Goal: Task Accomplishment & Management: Complete application form

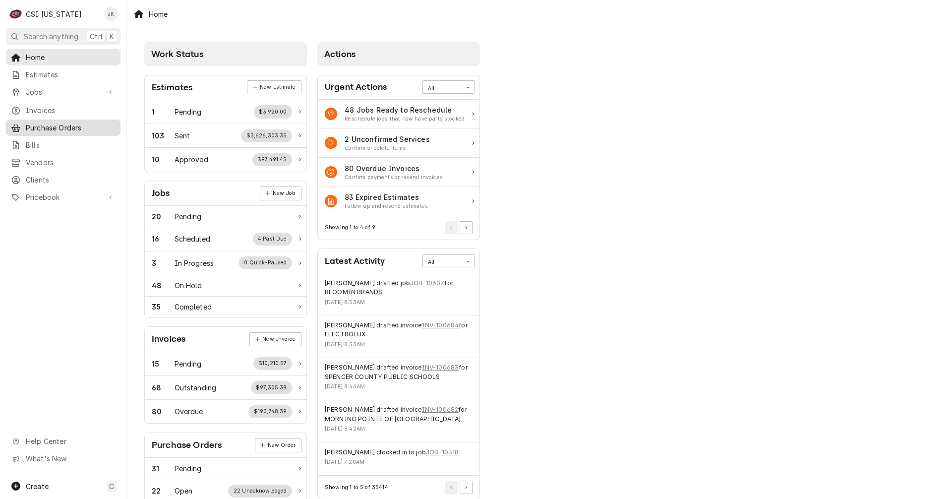
click at [54, 123] on span "Purchase Orders" at bounding box center [71, 128] width 90 height 10
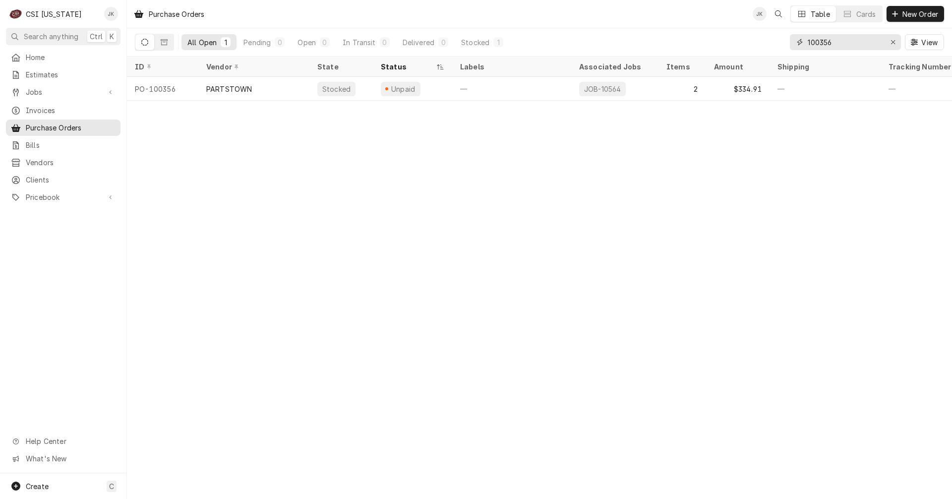
drag, startPoint x: 845, startPoint y: 43, endPoint x: 821, endPoint y: 40, distance: 24.4
click at [821, 40] on input "100356" at bounding box center [845, 42] width 74 height 16
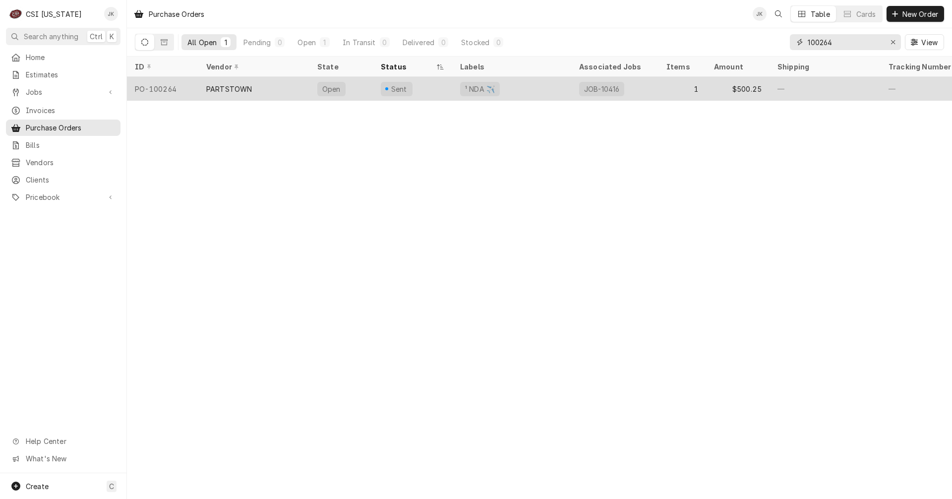
type input "100264"
click at [259, 91] on div "PARTSTOWN" at bounding box center [253, 89] width 111 height 24
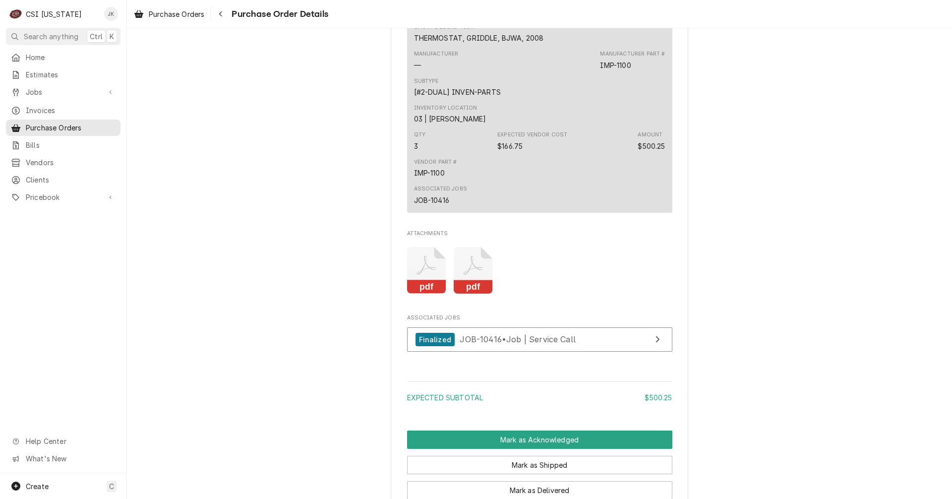
scroll to position [645, 0]
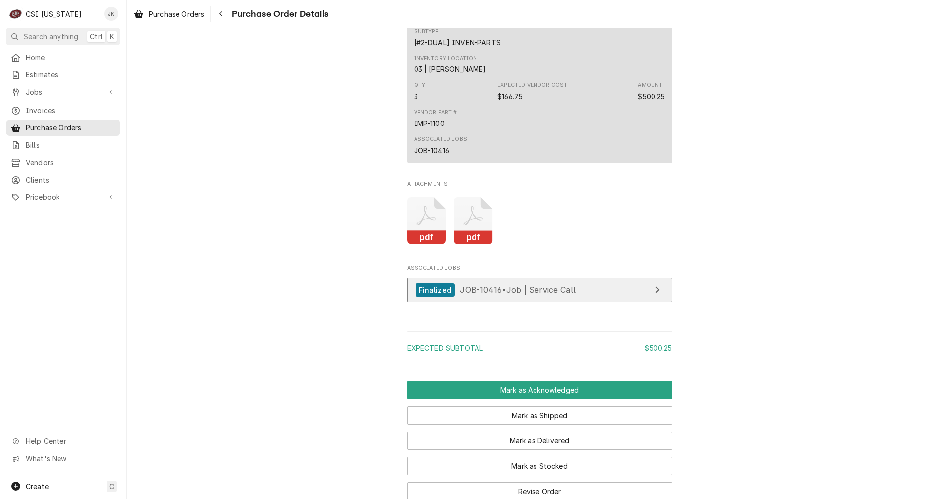
click at [451, 297] on div "Finalized JOB-10416 • Job | Service Call" at bounding box center [496, 289] width 160 height 13
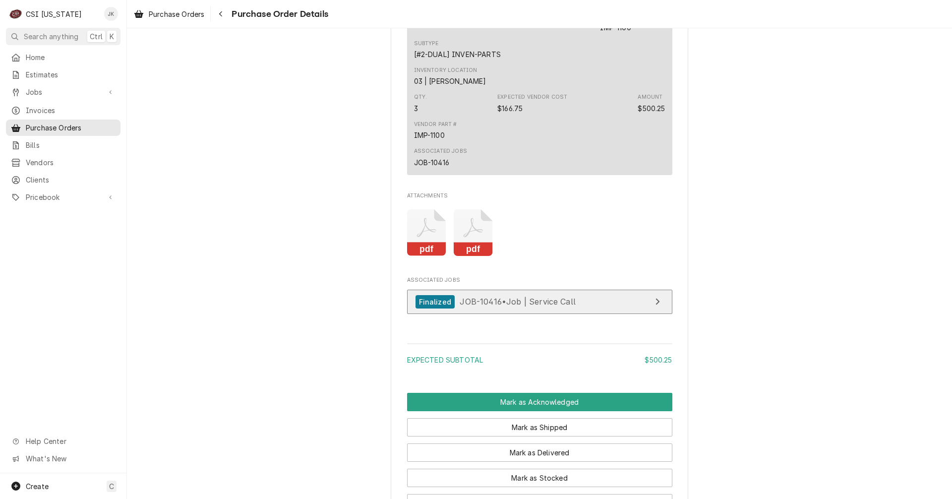
scroll to position [695, 0]
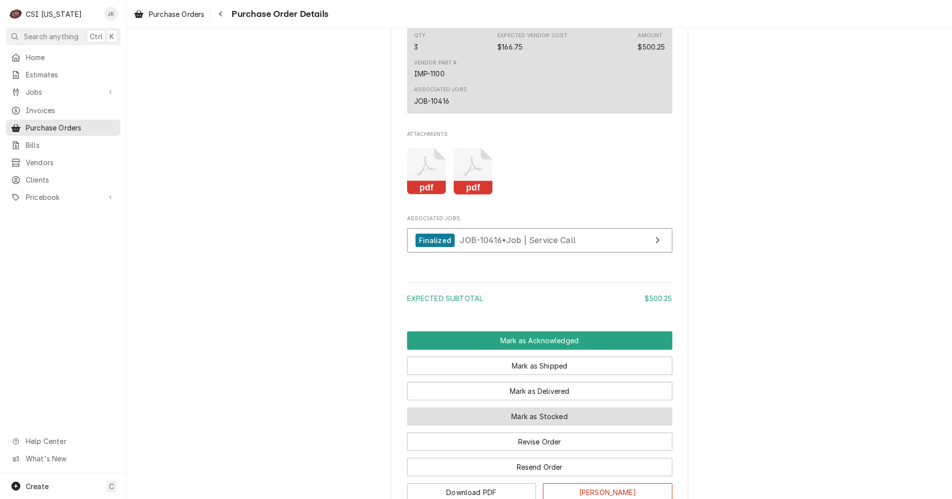
click at [536, 426] on button "Mark as Stocked" at bounding box center [539, 416] width 265 height 18
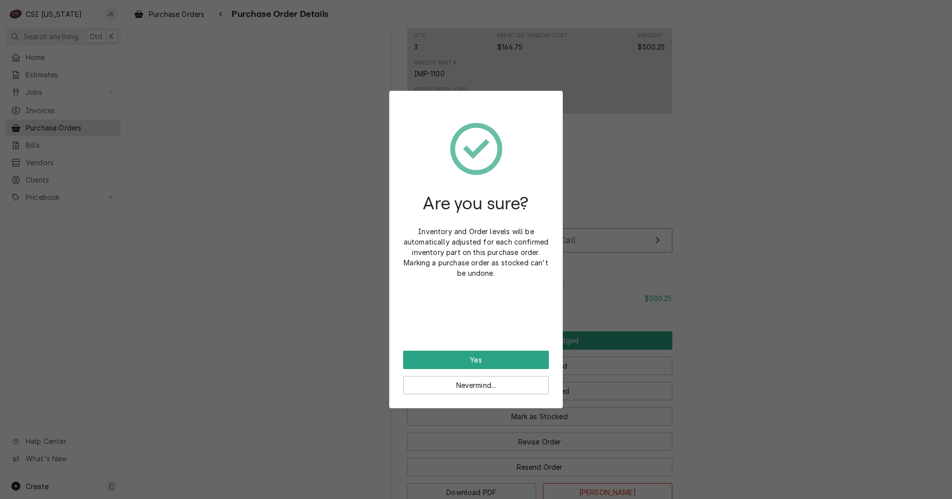
click at [469, 350] on div "Are you sure? Inventory and Order levels will be automatically adjusted for eac…" at bounding box center [476, 228] width 146 height 246
click at [470, 360] on button "Yes" at bounding box center [476, 360] width 146 height 18
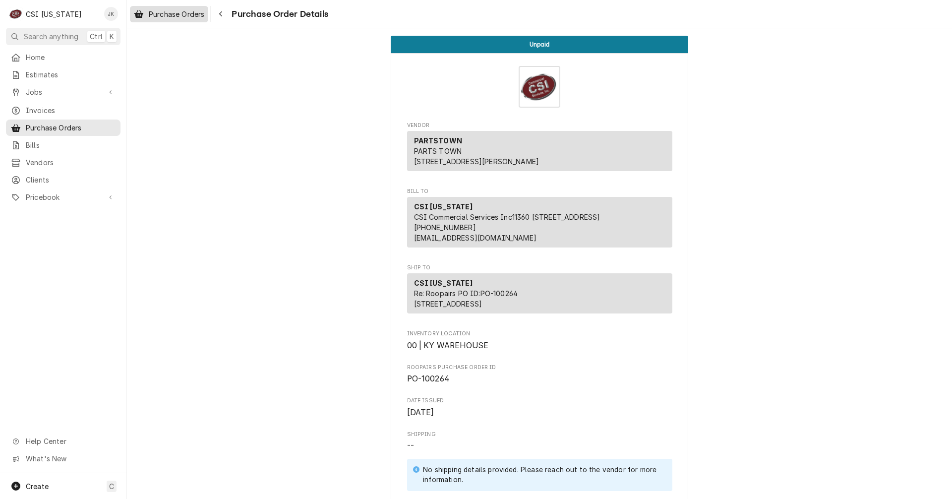
click at [190, 20] on link "Purchase Orders" at bounding box center [169, 14] width 78 height 16
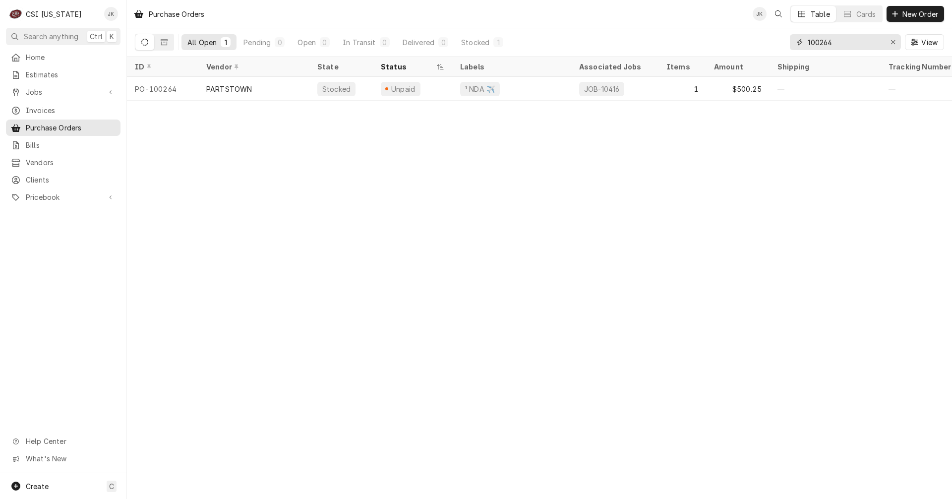
drag, startPoint x: 825, startPoint y: 45, endPoint x: 836, endPoint y: 45, distance: 11.4
click at [837, 45] on input "100264" at bounding box center [845, 42] width 74 height 16
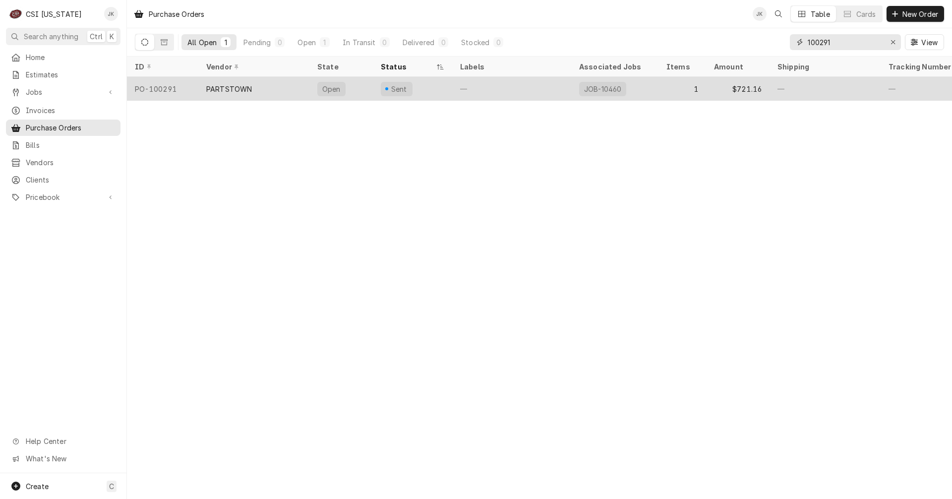
type input "100291"
click at [258, 87] on div "PARTSTOWN" at bounding box center [253, 89] width 111 height 24
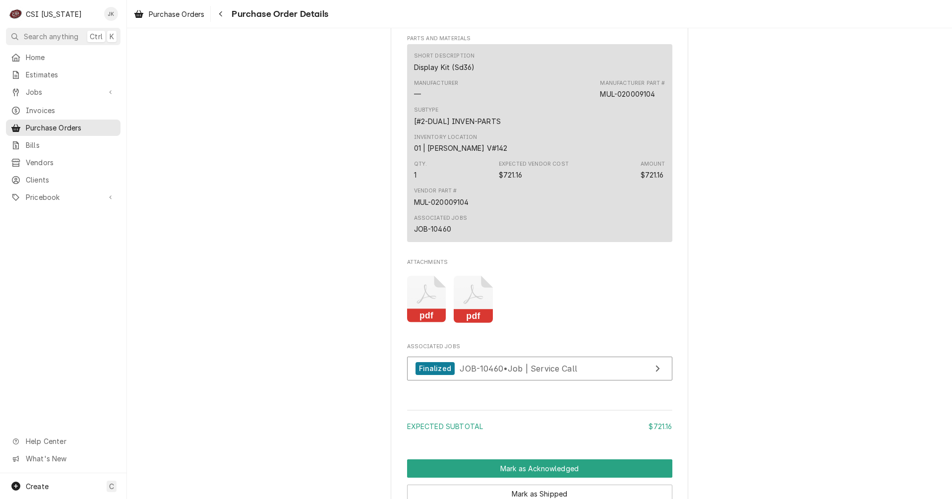
scroll to position [546, 0]
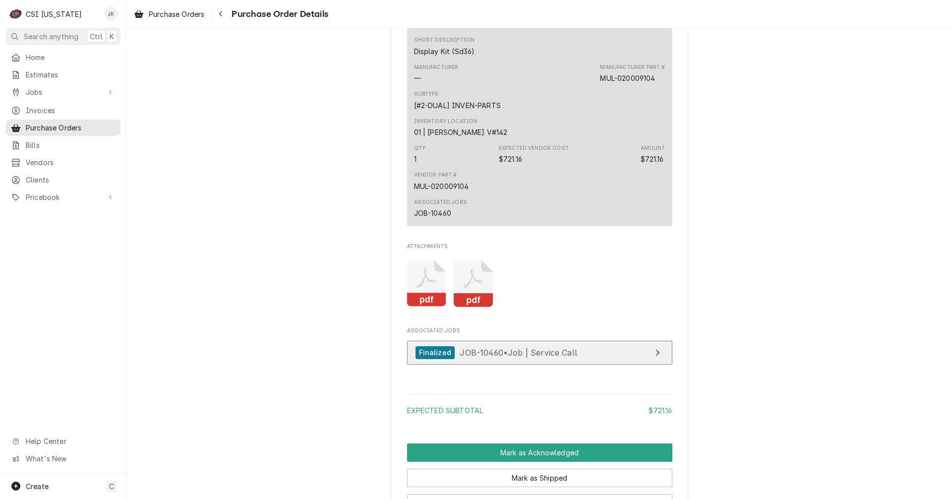
click at [569, 357] on span "JOB-10460 • Job | Service Call" at bounding box center [519, 352] width 118 height 10
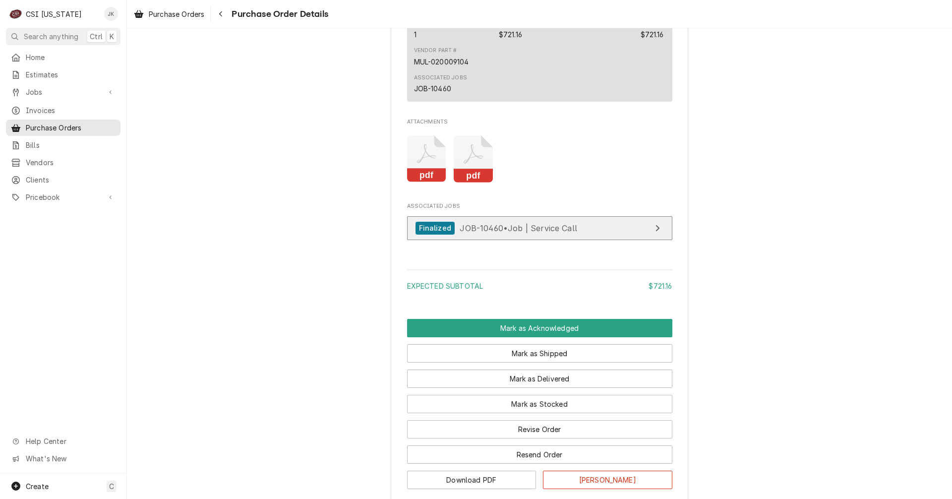
scroll to position [695, 0]
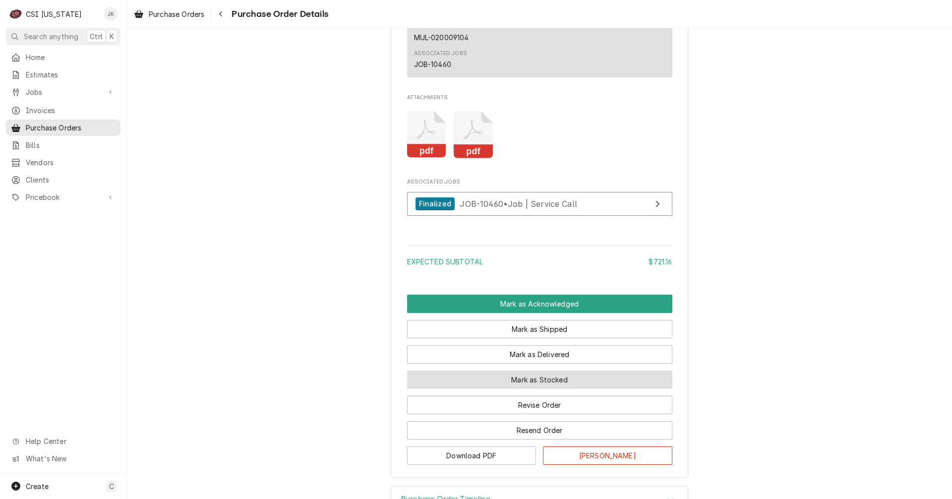
click at [516, 389] on button "Mark as Stocked" at bounding box center [539, 380] width 265 height 18
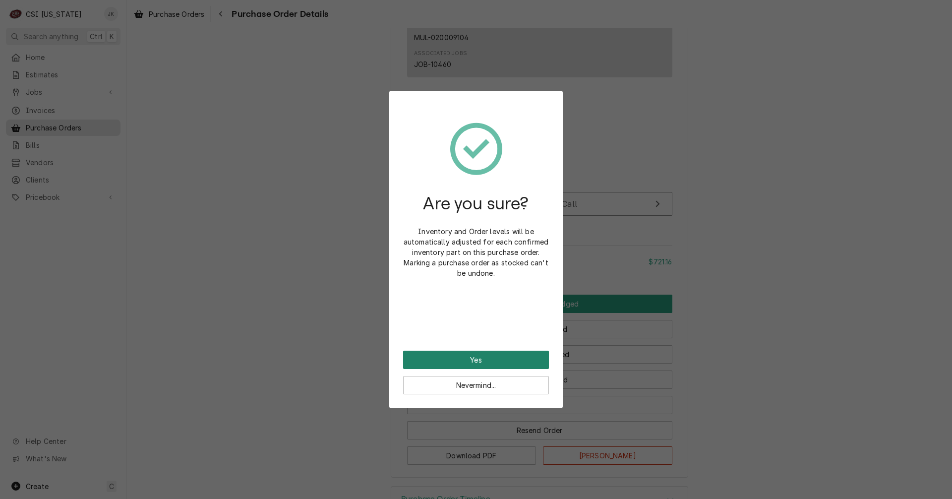
click at [478, 357] on button "Yes" at bounding box center [476, 360] width 146 height 18
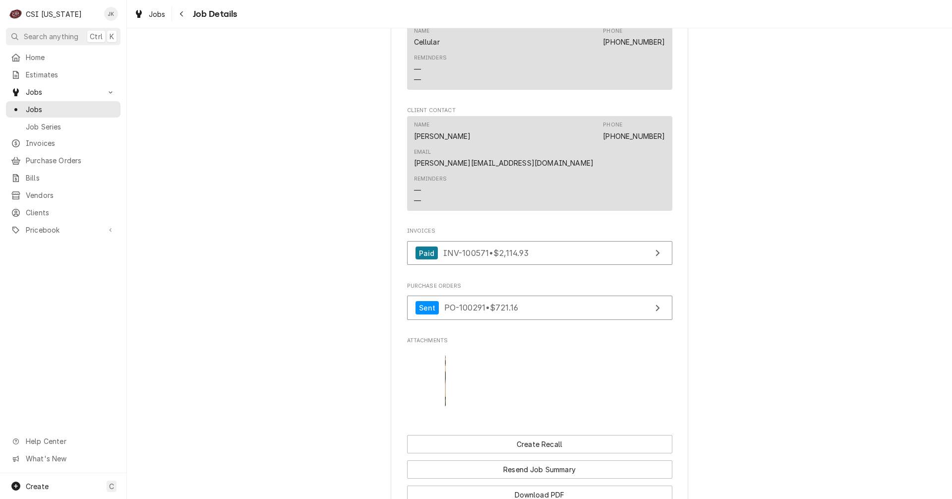
scroll to position [893, 0]
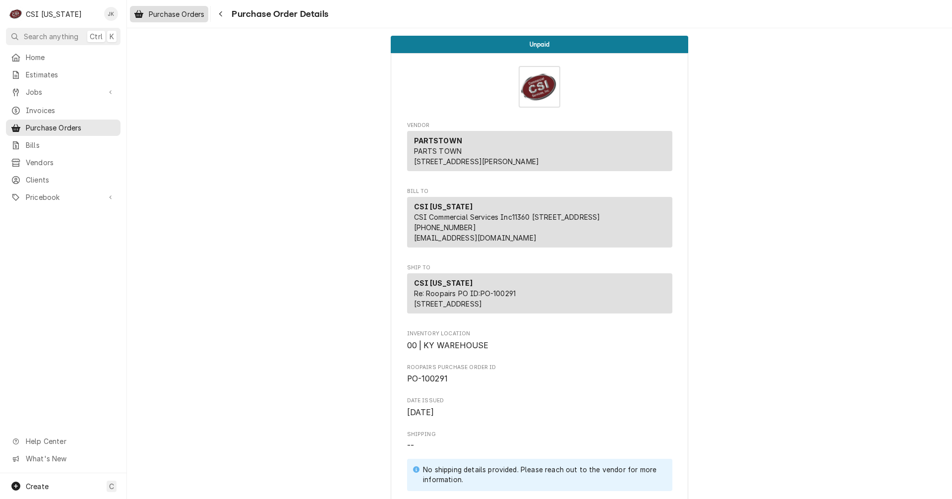
click at [191, 15] on span "Purchase Orders" at bounding box center [177, 14] width 56 height 10
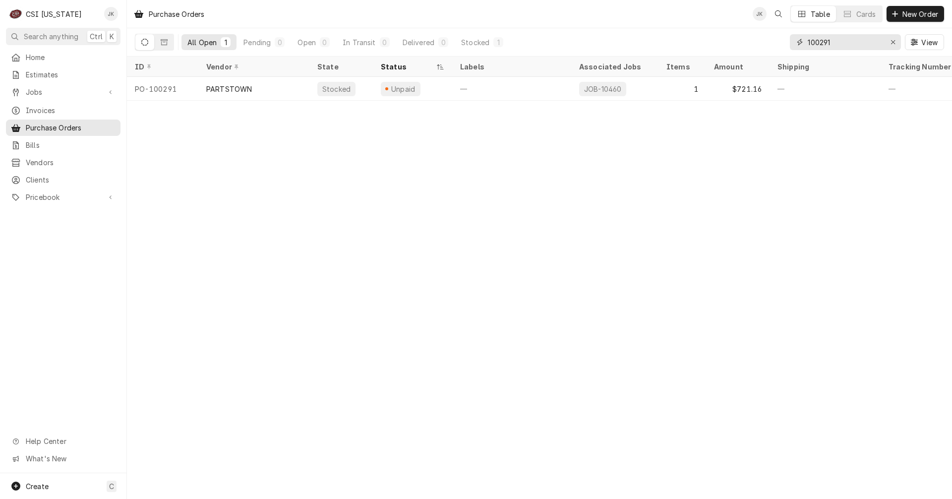
drag, startPoint x: 829, startPoint y: 42, endPoint x: 839, endPoint y: 41, distance: 10.5
click at [839, 41] on input "100291" at bounding box center [845, 42] width 74 height 16
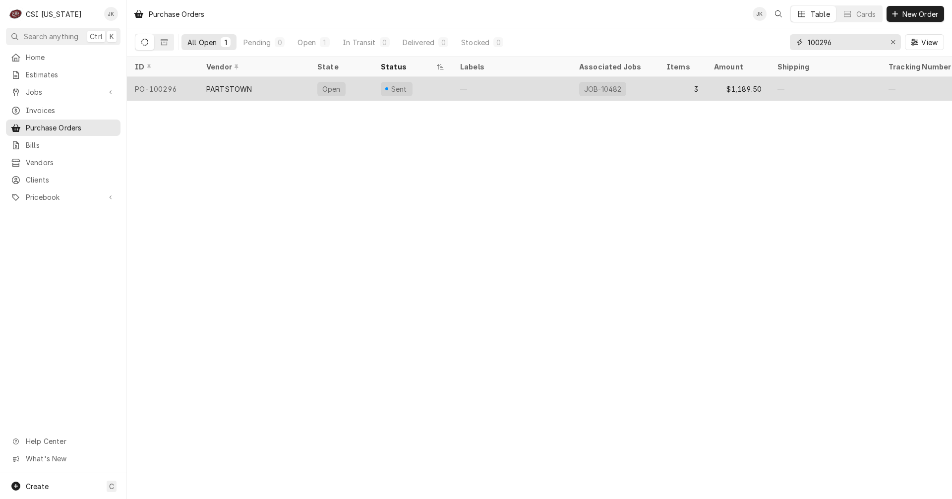
type input "100296"
click at [295, 92] on div "PARTSTOWN" at bounding box center [253, 89] width 111 height 24
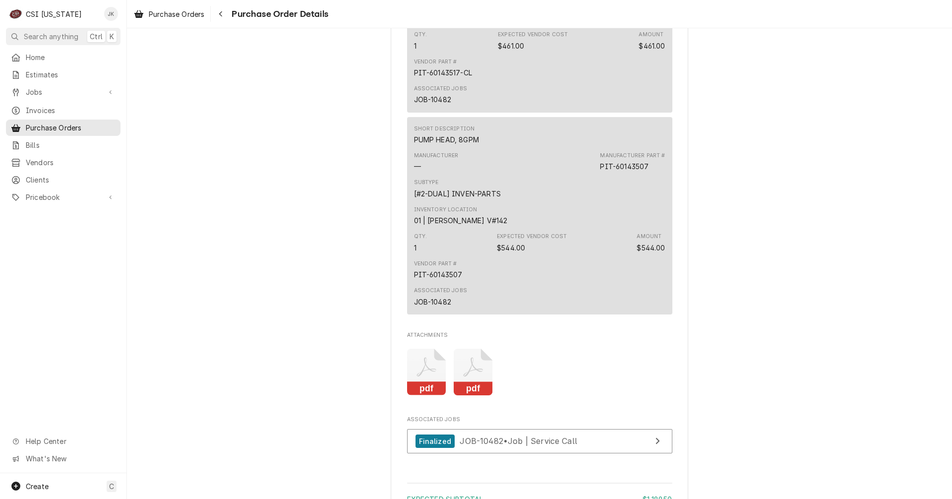
scroll to position [992, 0]
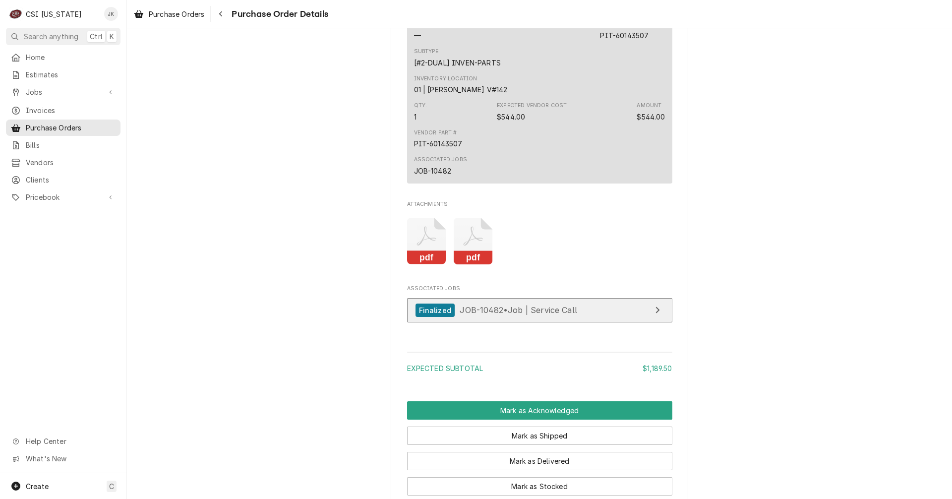
click at [496, 315] on span "JOB-10482 • Job | Service Call" at bounding box center [519, 310] width 118 height 10
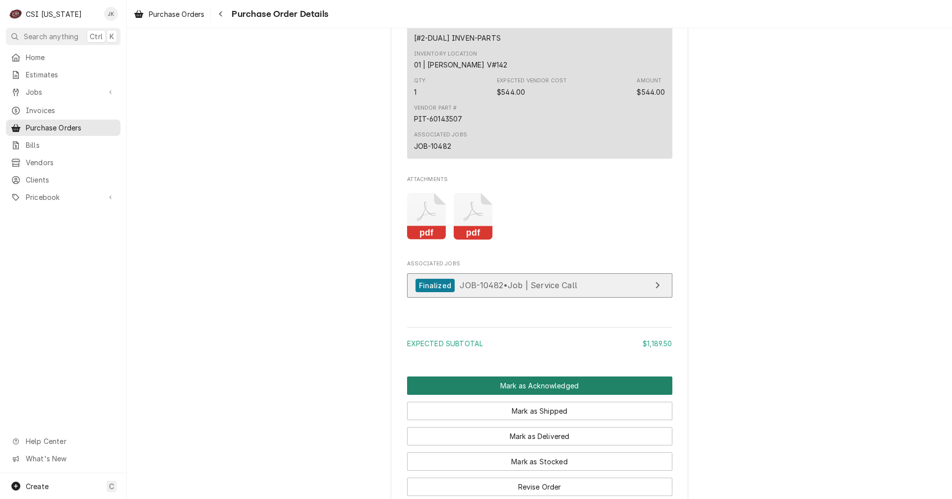
scroll to position [1091, 0]
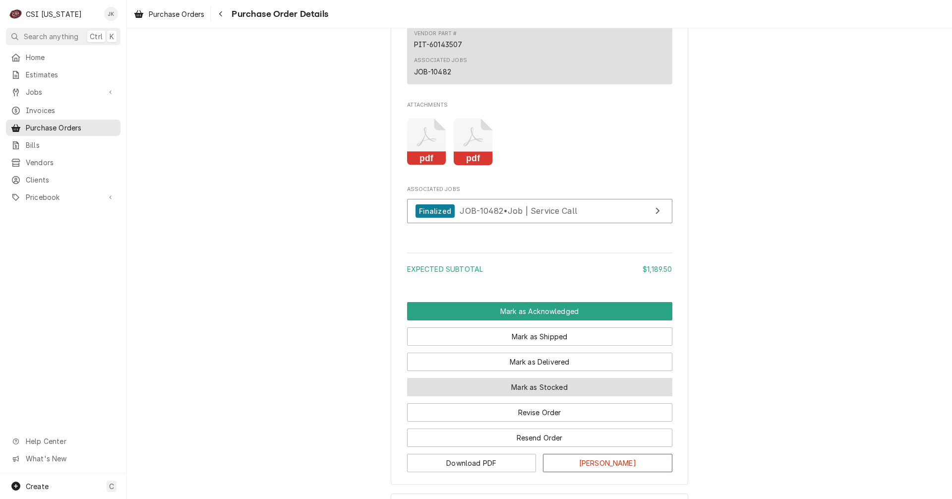
click at [531, 396] on button "Mark as Stocked" at bounding box center [539, 387] width 265 height 18
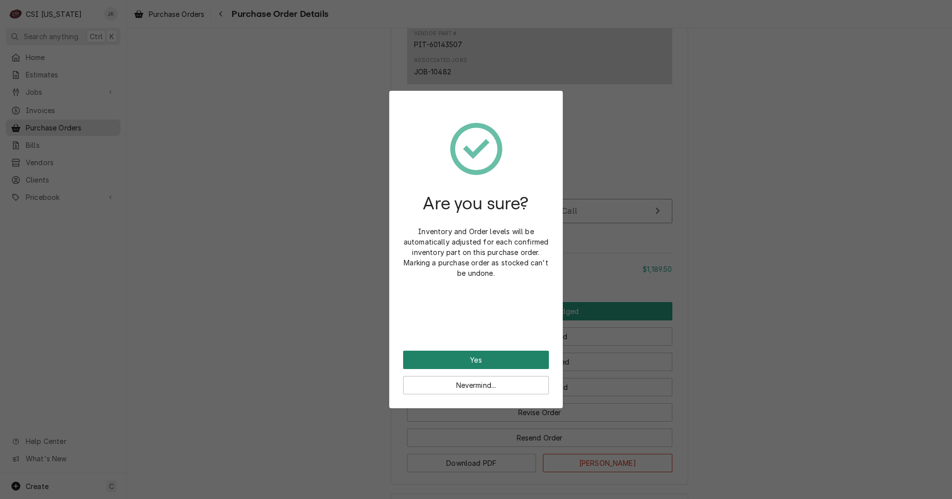
click at [492, 359] on button "Yes" at bounding box center [476, 360] width 146 height 18
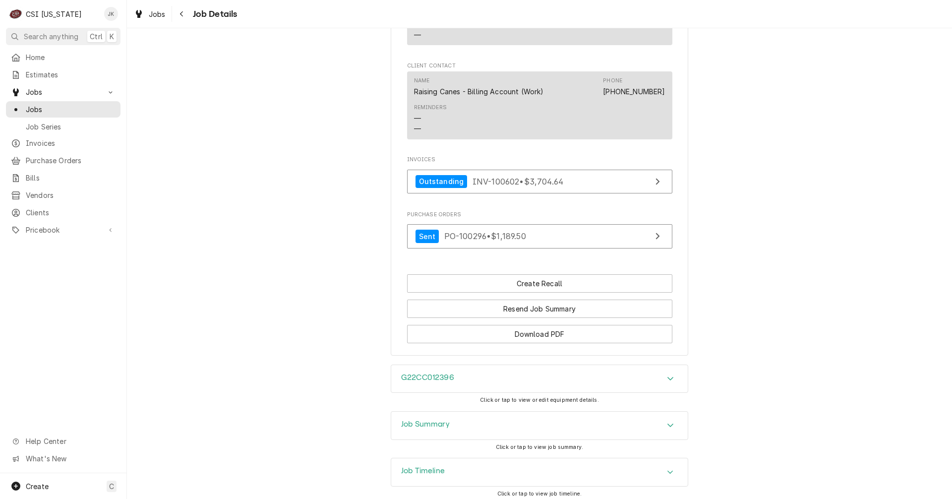
scroll to position [1200, 0]
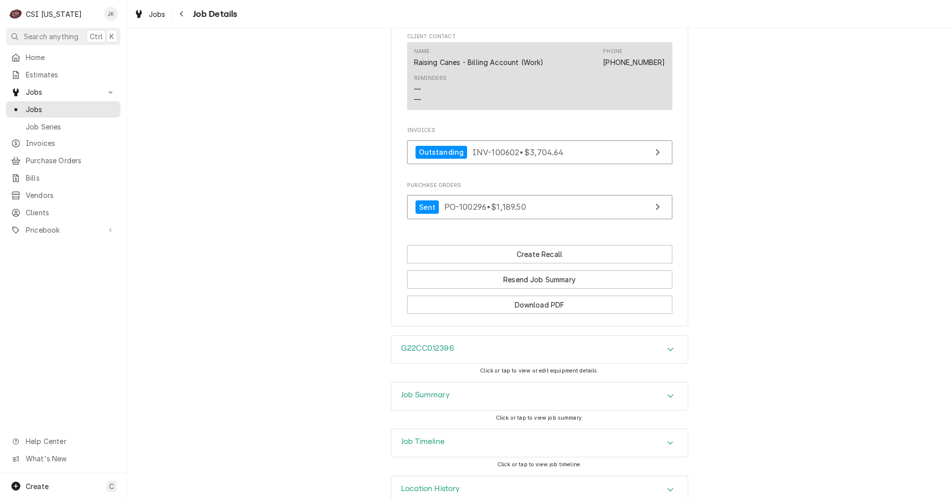
click at [471, 382] on div "Job Summary" at bounding box center [539, 396] width 297 height 28
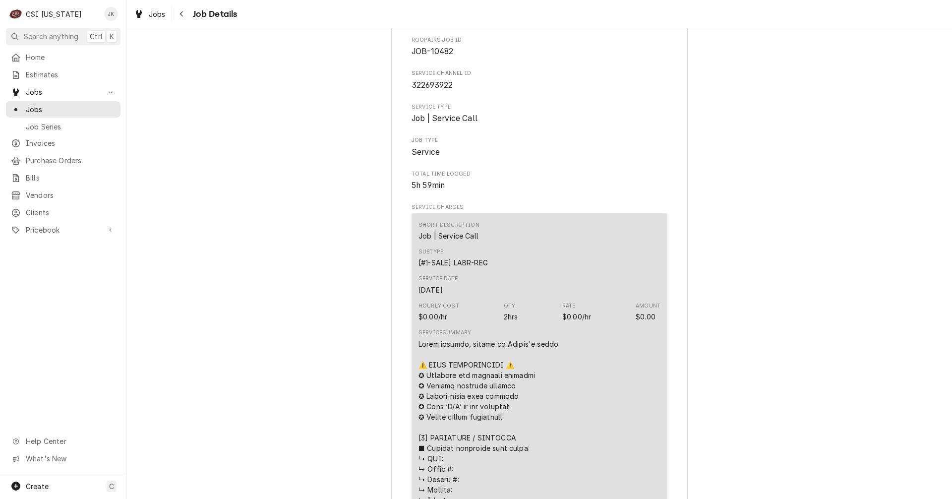
scroll to position [1596, 0]
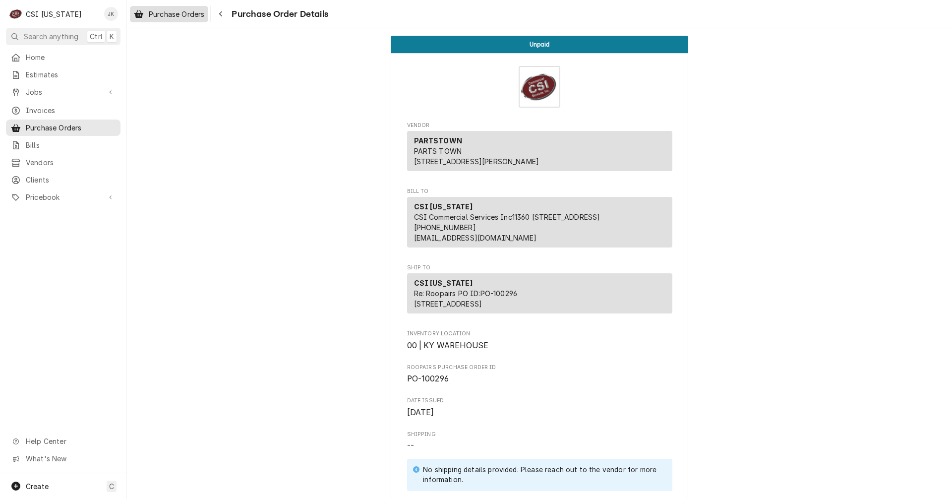
click at [173, 11] on span "Purchase Orders" at bounding box center [177, 14] width 56 height 10
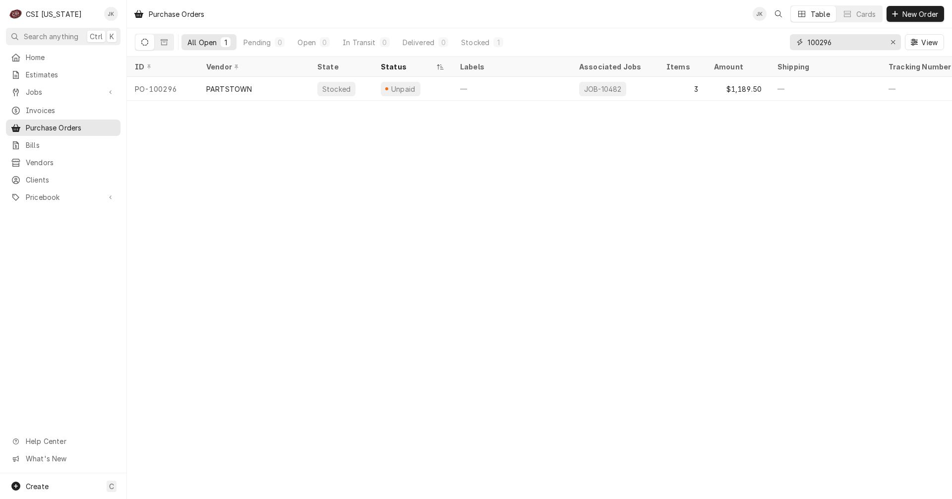
drag, startPoint x: 820, startPoint y: 42, endPoint x: 871, endPoint y: 40, distance: 51.1
click at [871, 40] on input "100296" at bounding box center [845, 42] width 74 height 16
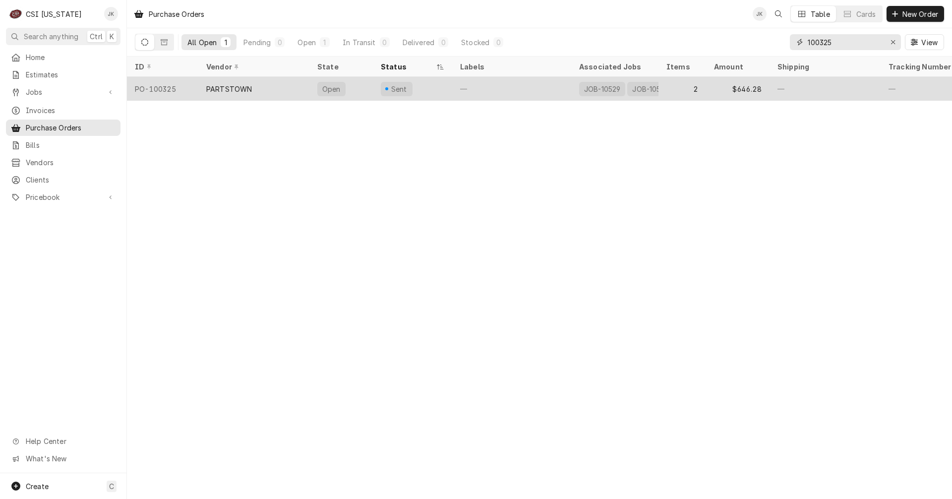
type input "100325"
click at [283, 92] on div "PARTSTOWN" at bounding box center [253, 89] width 111 height 24
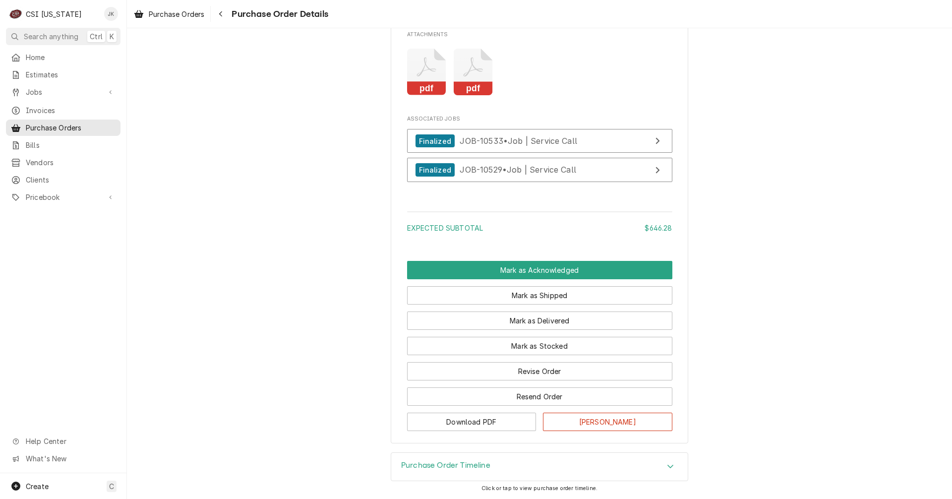
scroll to position [941, 0]
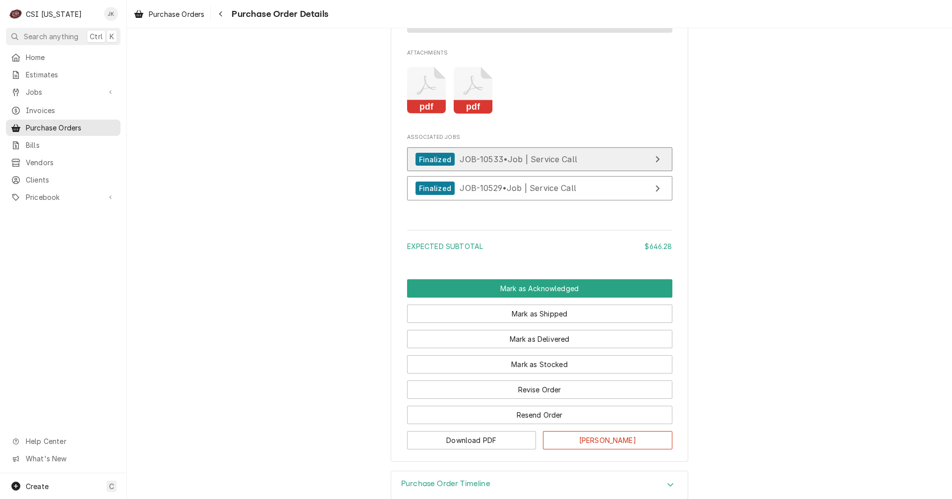
click at [476, 164] on span "JOB-10533 • Job | Service Call" at bounding box center [519, 159] width 118 height 10
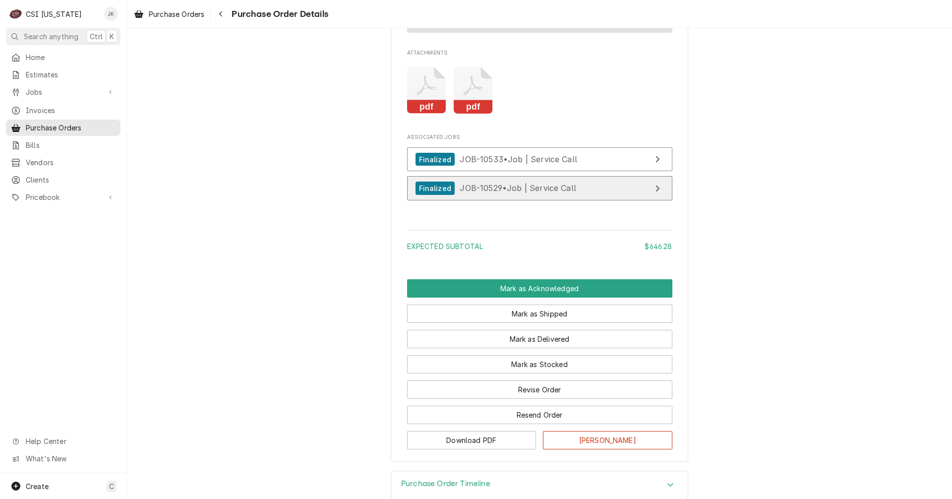
click at [486, 193] on span "JOB-10529 • Job | Service Call" at bounding box center [518, 188] width 117 height 10
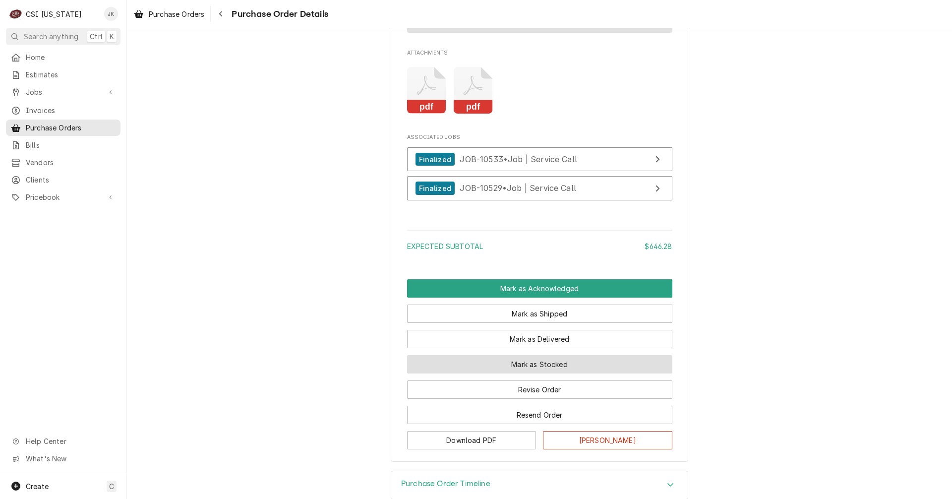
click at [511, 374] on button "Mark as Stocked" at bounding box center [539, 364] width 265 height 18
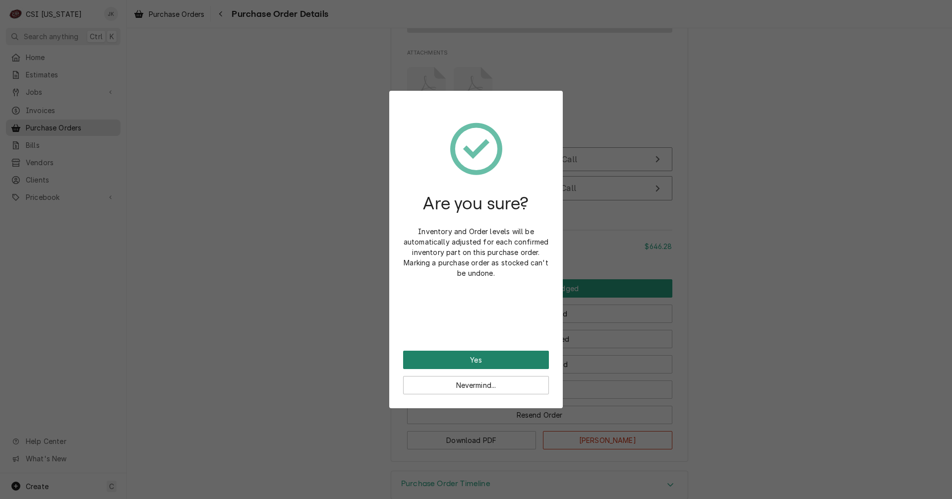
click at [475, 355] on button "Yes" at bounding box center [476, 360] width 146 height 18
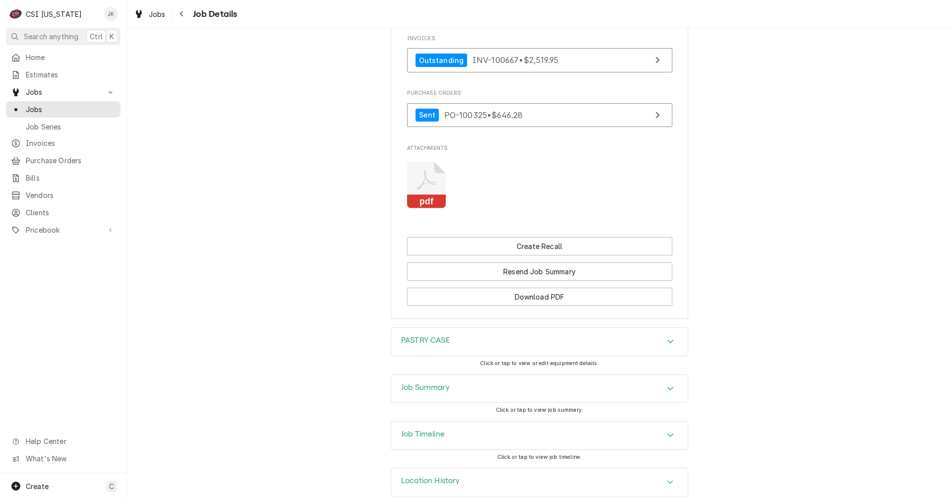
scroll to position [990, 0]
click at [430, 382] on h3 "Job Summary" at bounding box center [425, 386] width 49 height 9
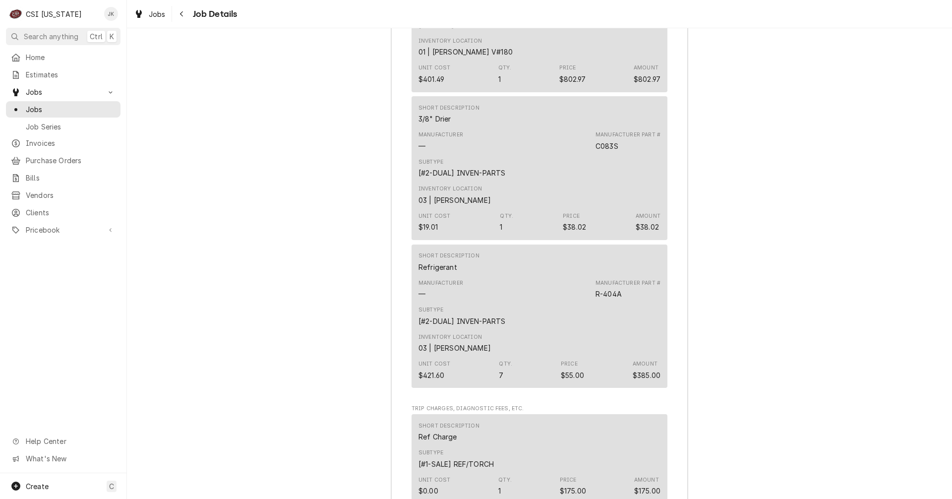
scroll to position [2677, 0]
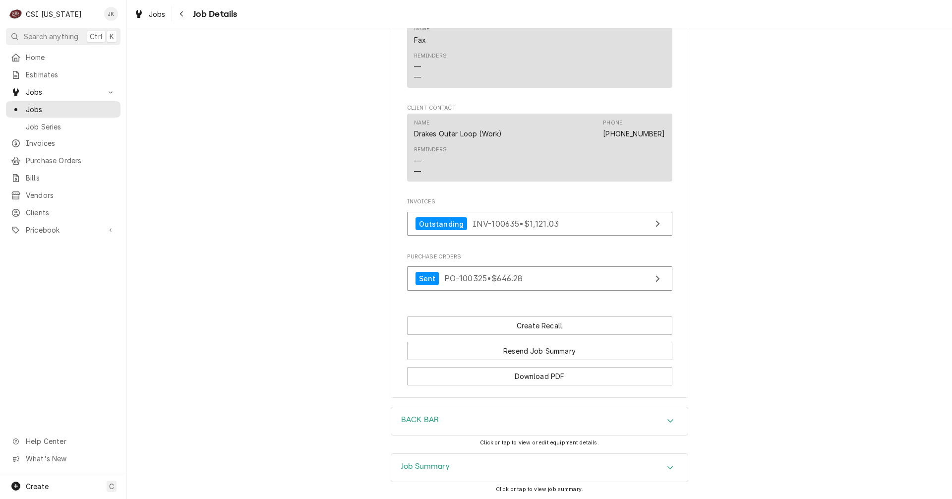
scroll to position [645, 0]
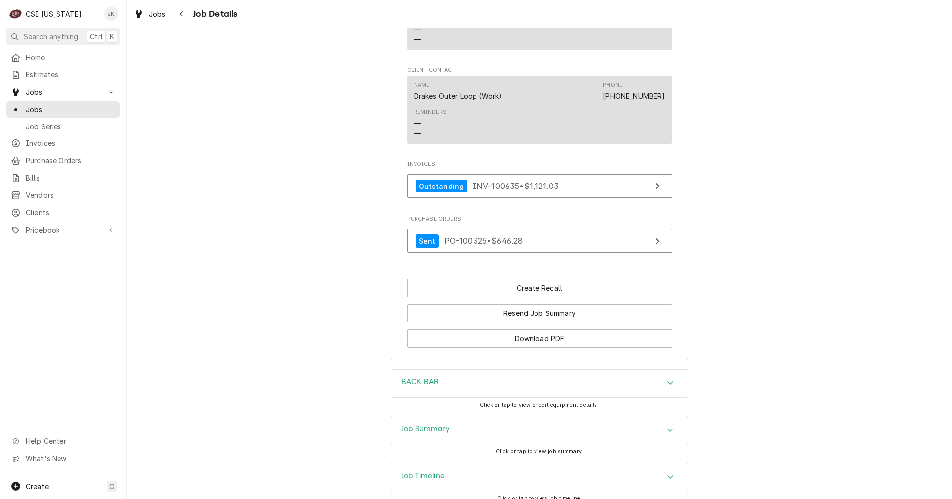
click at [409, 434] on h3 "Job Summary" at bounding box center [425, 428] width 49 height 9
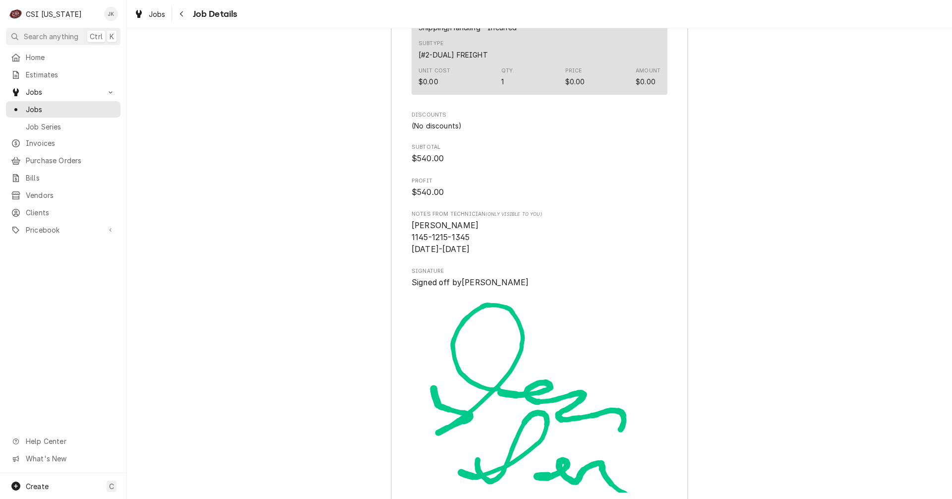
scroll to position [2728, 0]
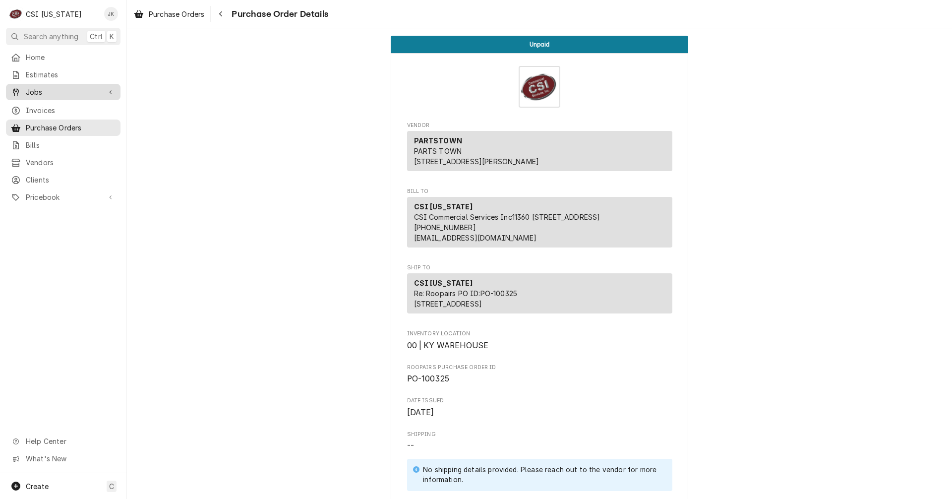
click at [36, 91] on span "Jobs" at bounding box center [63, 92] width 75 height 10
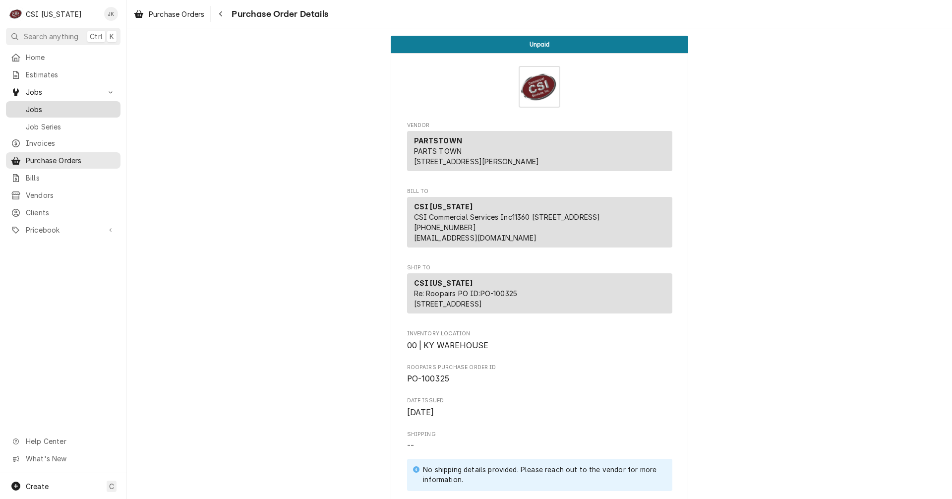
click at [42, 106] on span "Jobs" at bounding box center [71, 109] width 90 height 10
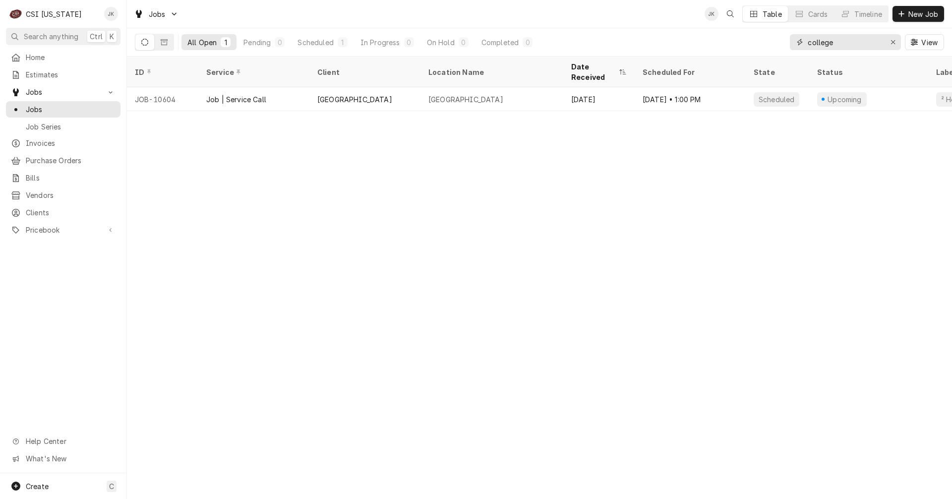
drag, startPoint x: 840, startPoint y: 43, endPoint x: 737, endPoint y: 42, distance: 102.7
click at [737, 42] on div "All Open 1 Pending 0 Scheduled 1 In Progress 0 On Hold 0 Completed 0 college Vi…" at bounding box center [540, 42] width 810 height 28
type input "fkg"
click at [51, 76] on span "Estimates" at bounding box center [71, 74] width 90 height 10
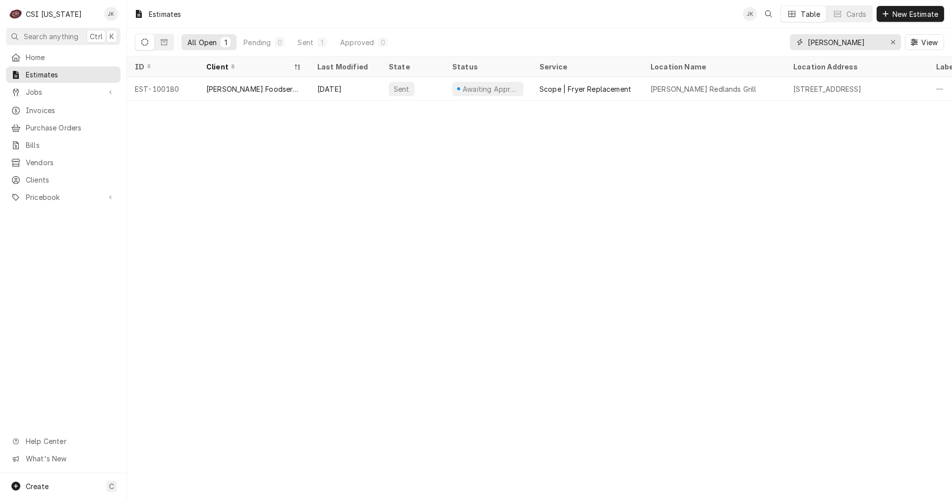
drag, startPoint x: 831, startPoint y: 41, endPoint x: 779, endPoint y: 42, distance: 51.6
click at [779, 42] on div "All Open 1 Pending 0 Sent 1 Approved 0 alex View" at bounding box center [540, 42] width 810 height 28
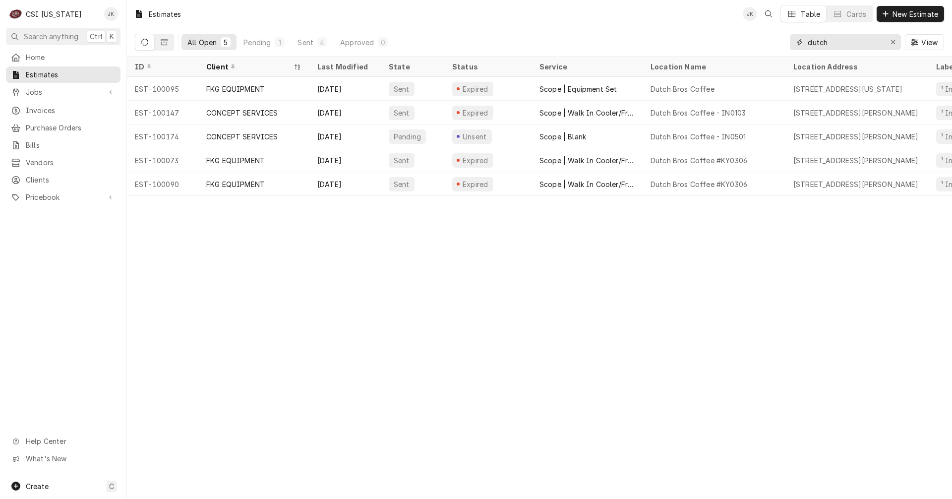
type input "dutch"
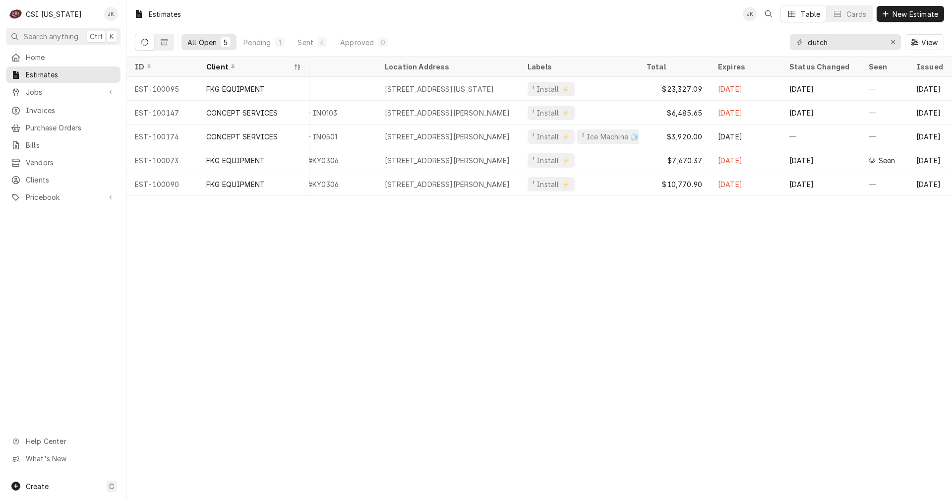
scroll to position [0, 437]
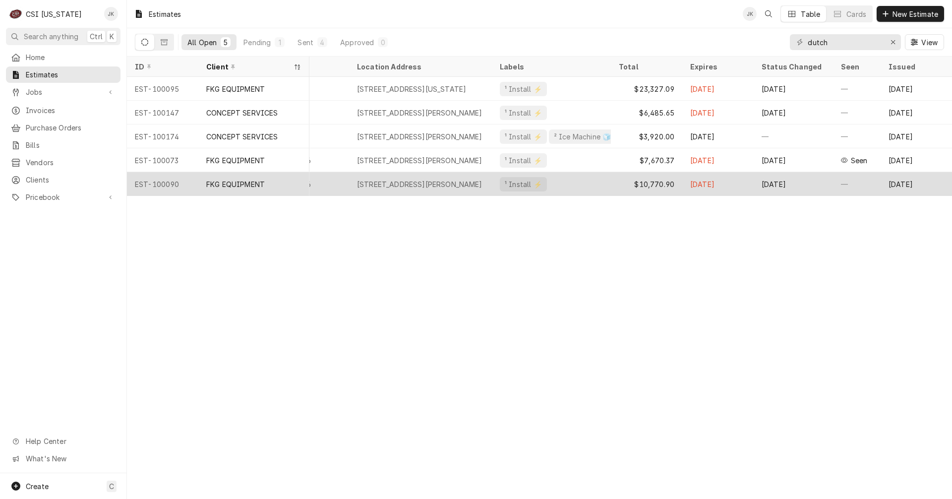
click at [582, 182] on div "¹ Install ⚡️" at bounding box center [551, 184] width 119 height 24
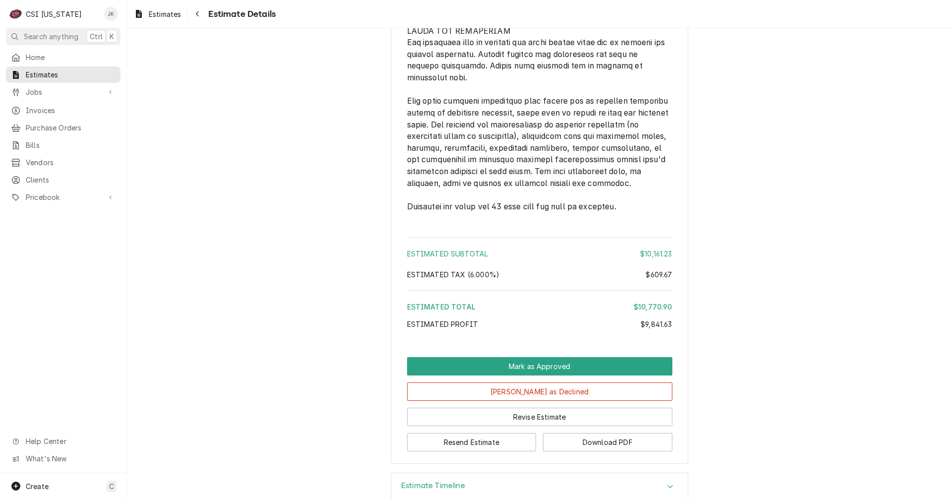
scroll to position [2796, 0]
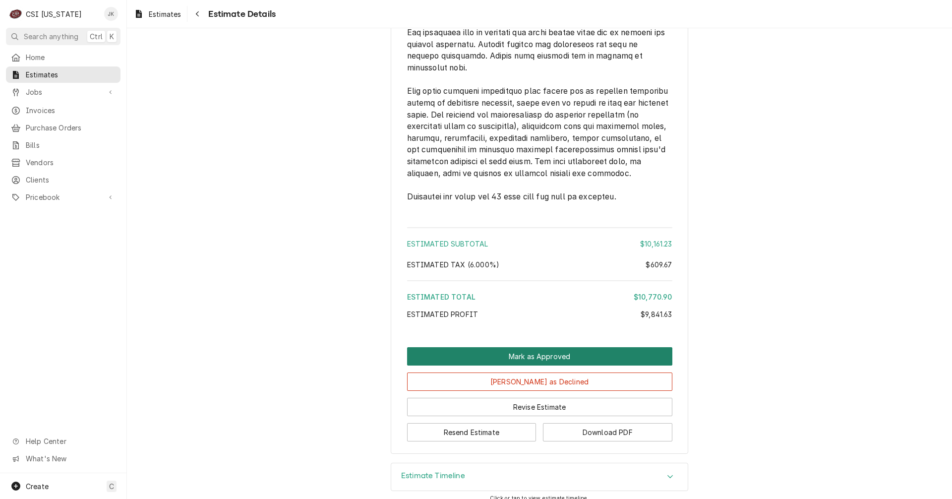
click at [509, 348] on button "Mark as Approved" at bounding box center [539, 356] width 265 height 18
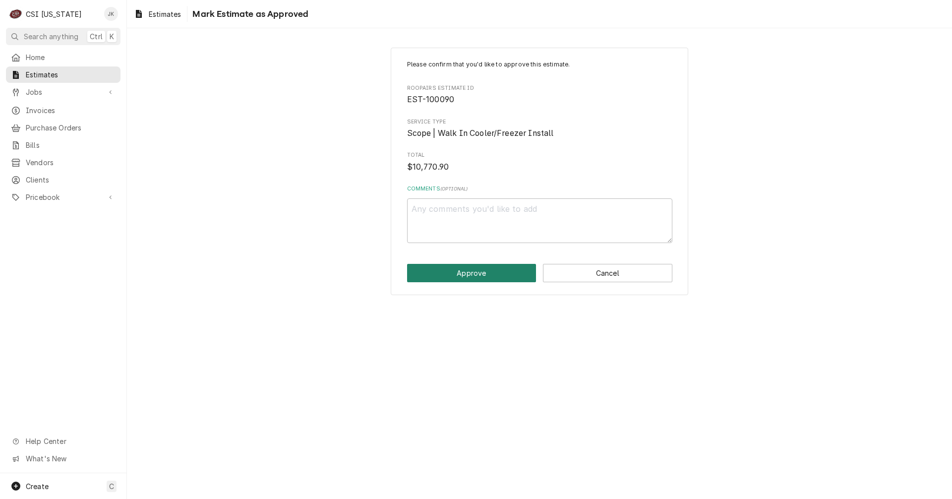
click at [465, 275] on button "Approve" at bounding box center [471, 273] width 129 height 18
type textarea "x"
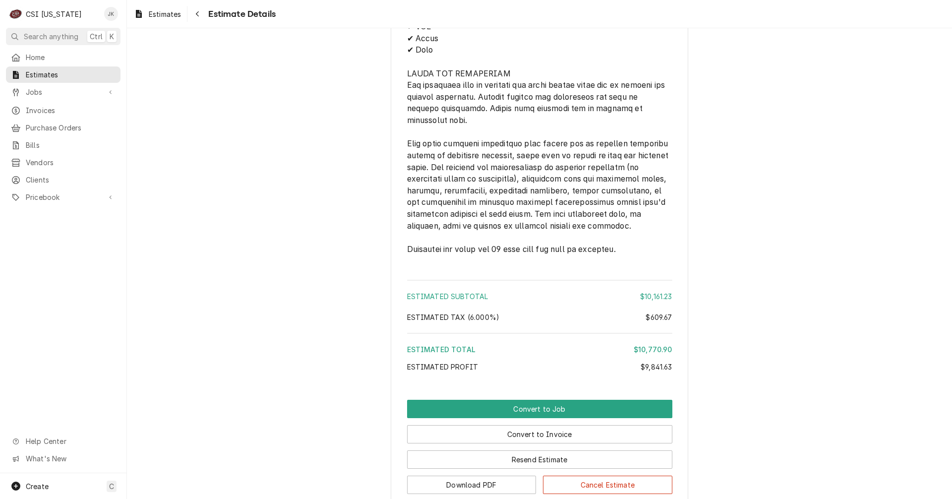
scroll to position [2778, 0]
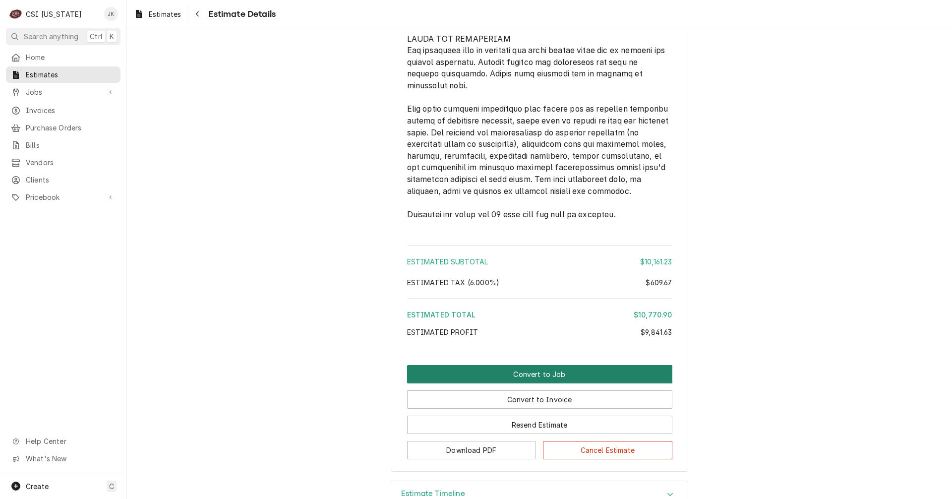
click at [515, 365] on button "Convert to Job" at bounding box center [539, 374] width 265 height 18
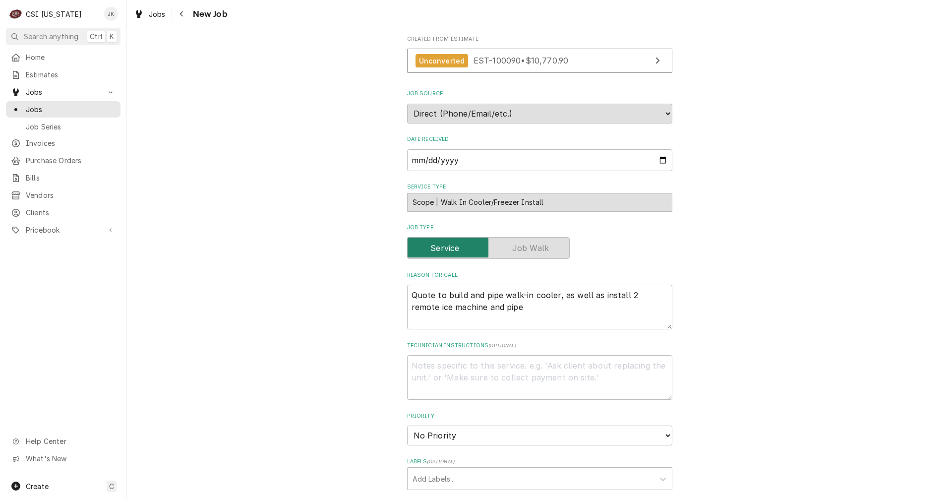
scroll to position [298, 0]
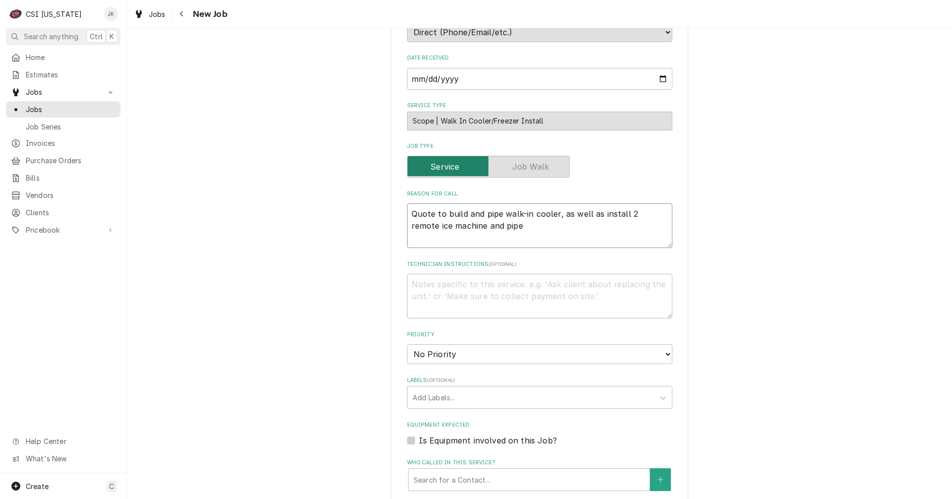
drag, startPoint x: 445, startPoint y: 213, endPoint x: 360, endPoint y: 213, distance: 84.8
click at [360, 213] on div "Please provide the following information to create a job: Client Details Client…" at bounding box center [539, 273] width 825 height 1065
type textarea "x"
type textarea "Bbuild and pipe walk-in cooler, as well as install 2 remote ice machine and pipe"
type textarea "x"
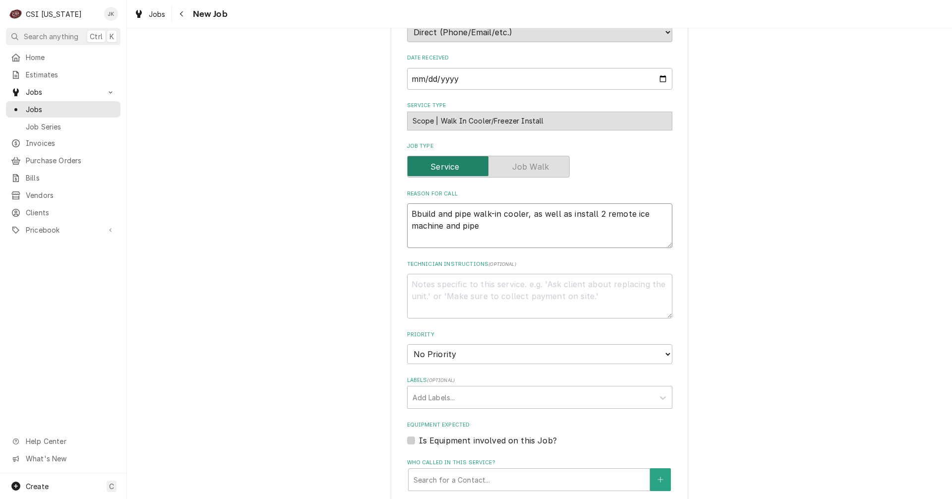
type textarea "Build and pipe walk-in cooler, as well as install 2 remote ice machine and pipe"
type textarea "x"
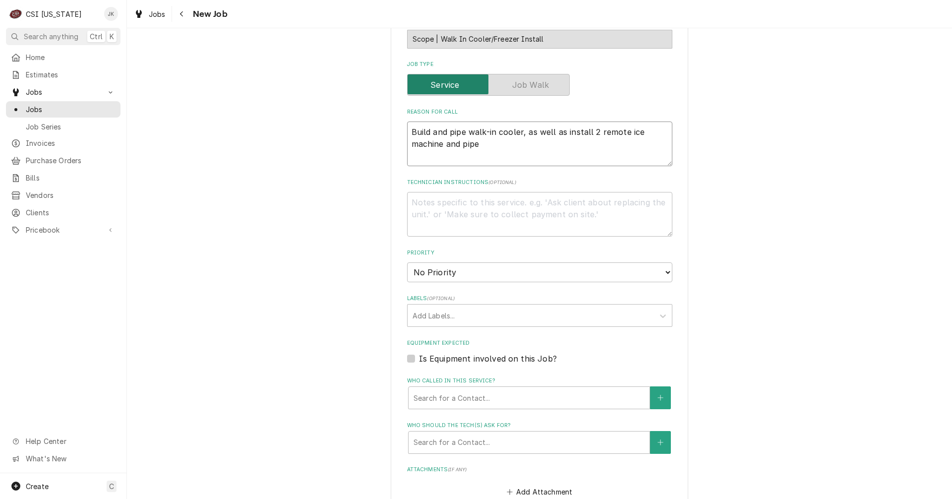
scroll to position [397, 0]
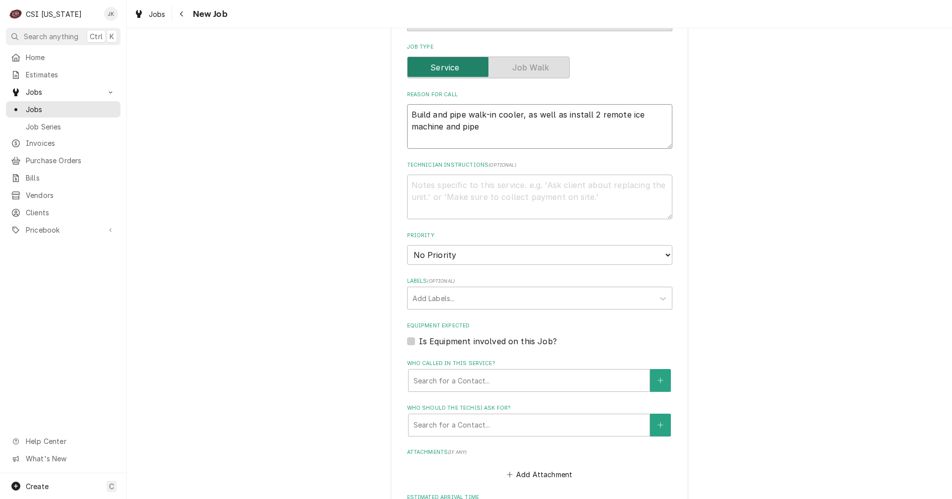
type textarea "Build and pipe walk-in cooler, as well as install 2 remote ice machine and pipe"
click at [453, 256] on select "No Priority Urgent High Medium Low" at bounding box center [539, 255] width 265 height 20
click at [791, 280] on div "Please provide the following information to create a job: Client Details Client…" at bounding box center [539, 174] width 825 height 1065
click at [489, 304] on div "Labels" at bounding box center [531, 298] width 237 height 18
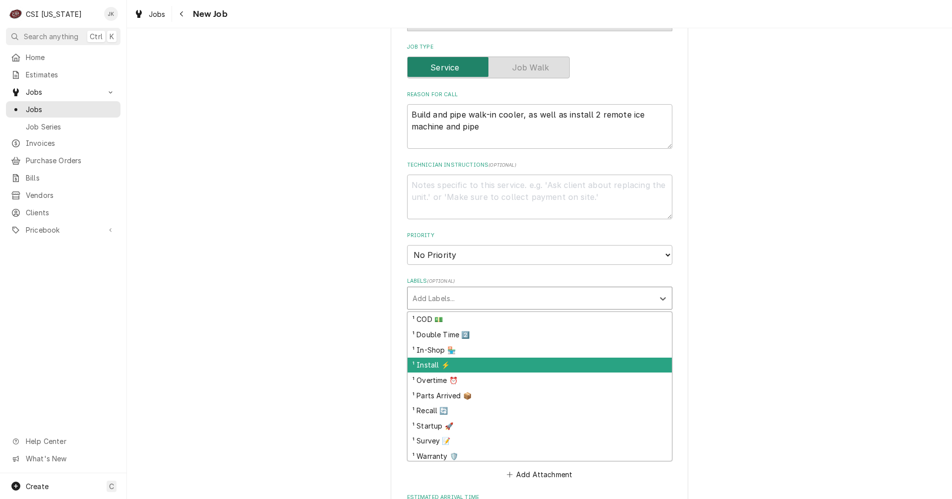
click at [487, 362] on div "¹ Install ⚡️" at bounding box center [540, 365] width 264 height 15
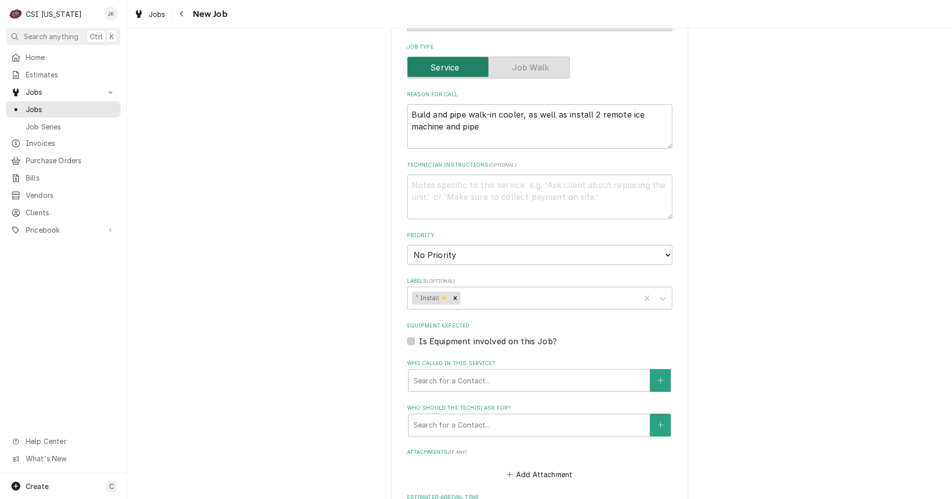
click at [841, 330] on div "Please provide the following information to create a job: Client Details Client…" at bounding box center [539, 174] width 825 height 1065
click at [617, 298] on div "Labels" at bounding box center [549, 298] width 173 height 18
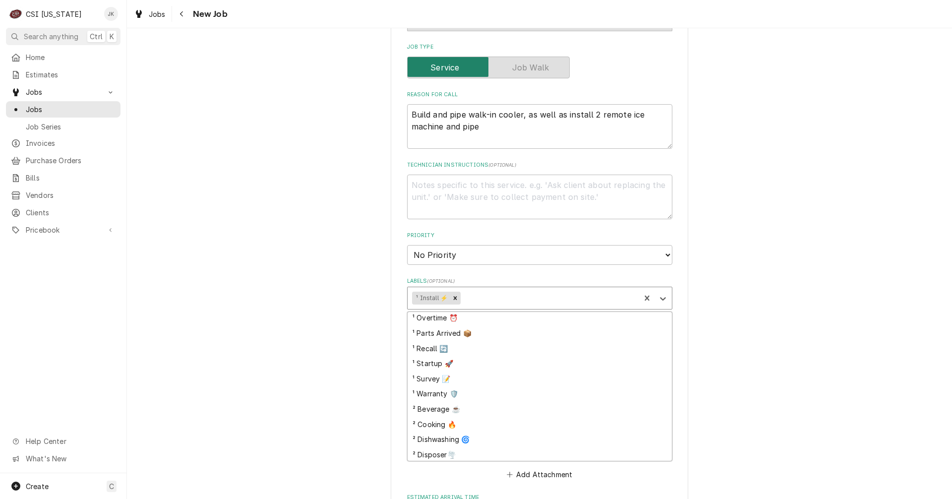
scroll to position [0, 0]
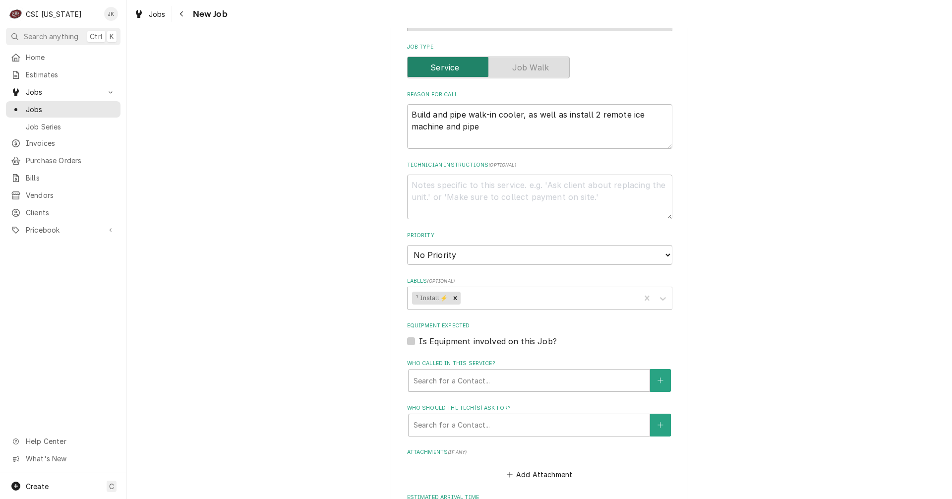
click at [770, 344] on div "Please provide the following information to create a job: Client Details Client…" at bounding box center [539, 174] width 825 height 1065
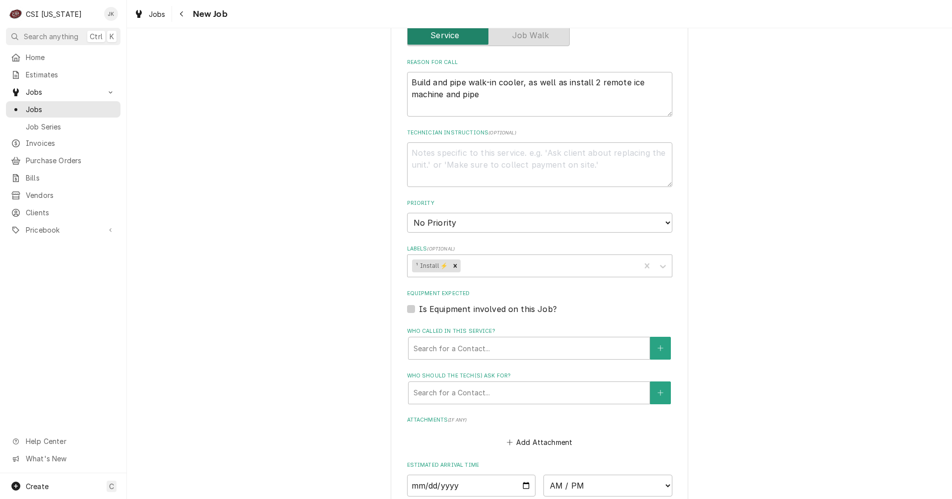
scroll to position [446, 0]
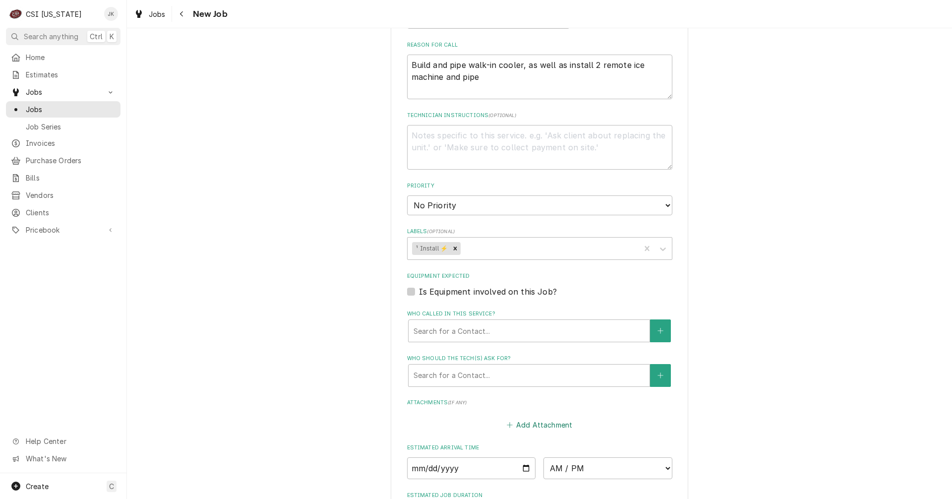
click at [525, 422] on button "Add Attachment" at bounding box center [539, 425] width 69 height 14
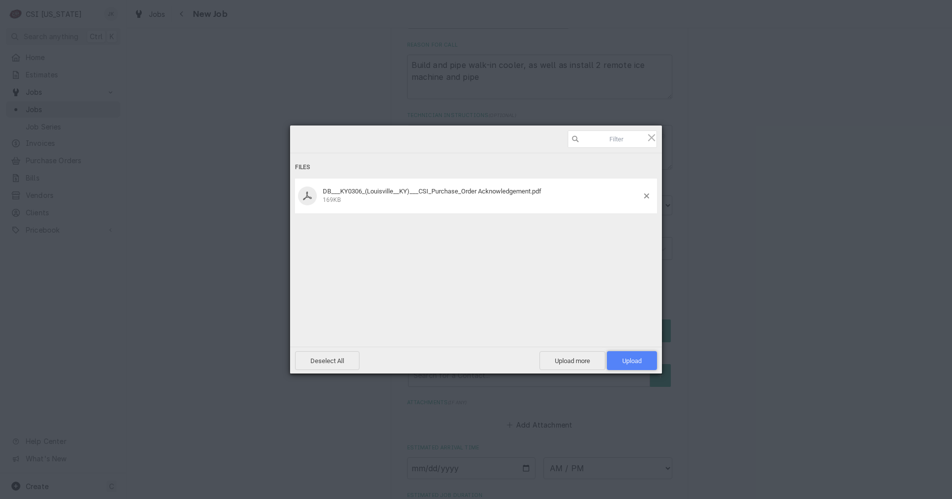
click at [630, 361] on span "Upload 1" at bounding box center [632, 360] width 19 height 7
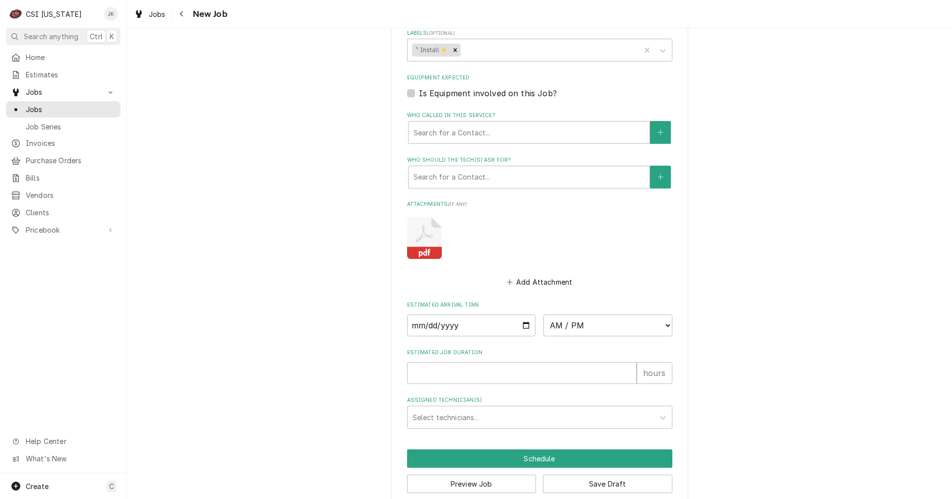
scroll to position [660, 0]
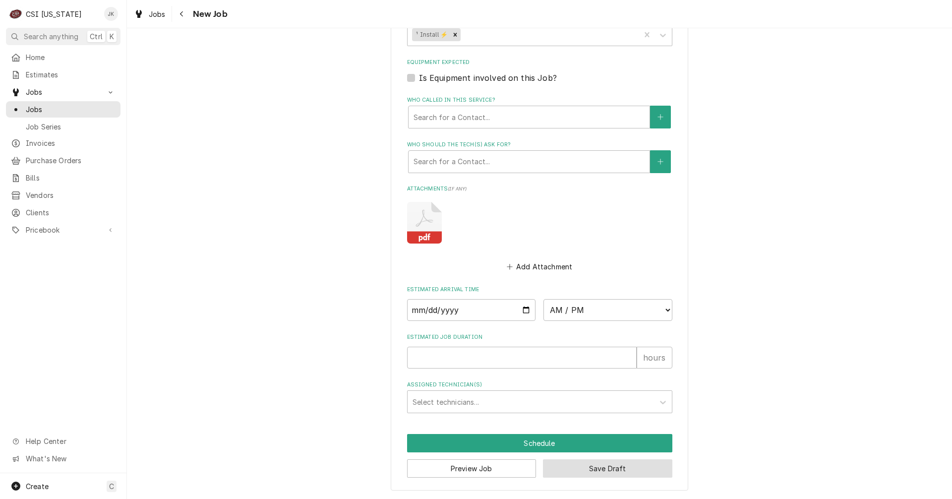
click at [572, 470] on button "Save Draft" at bounding box center [607, 468] width 129 height 18
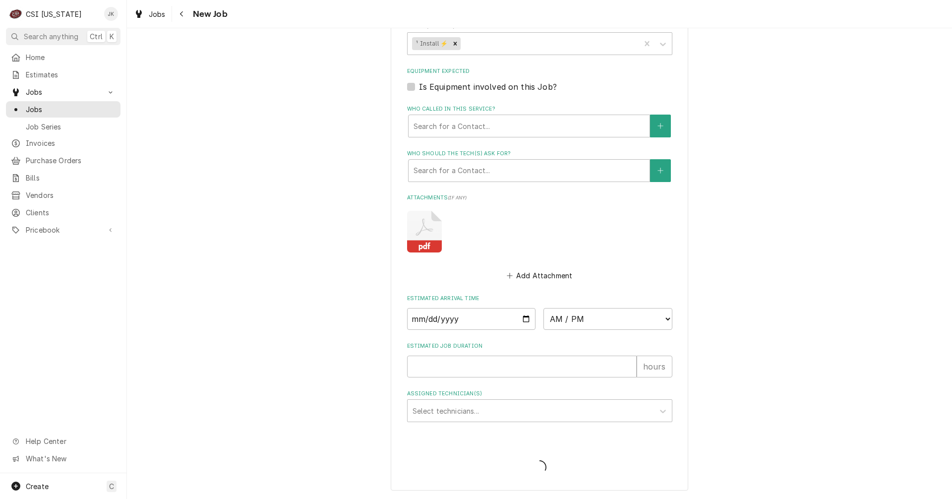
type textarea "x"
